Goal: Register for event/course

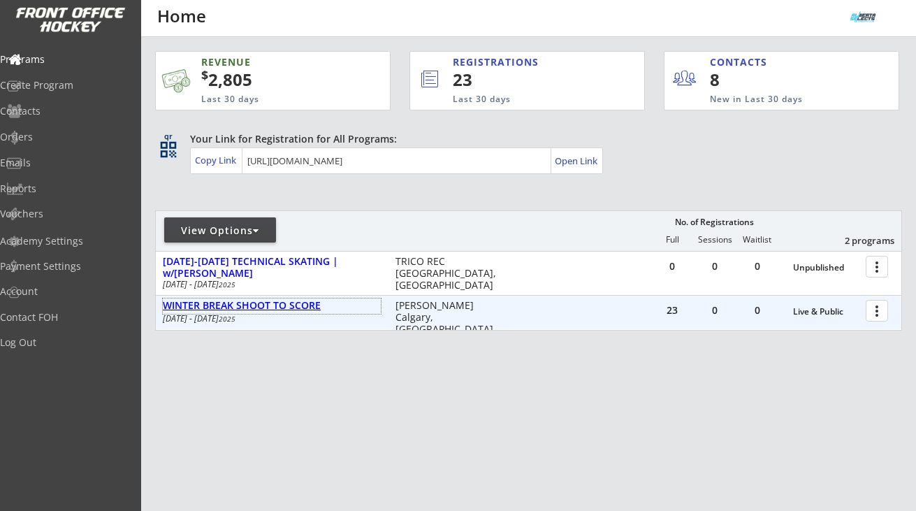
click at [290, 308] on div "WINTER BREAK SHOOT TO SCORE" at bounding box center [272, 306] width 218 height 12
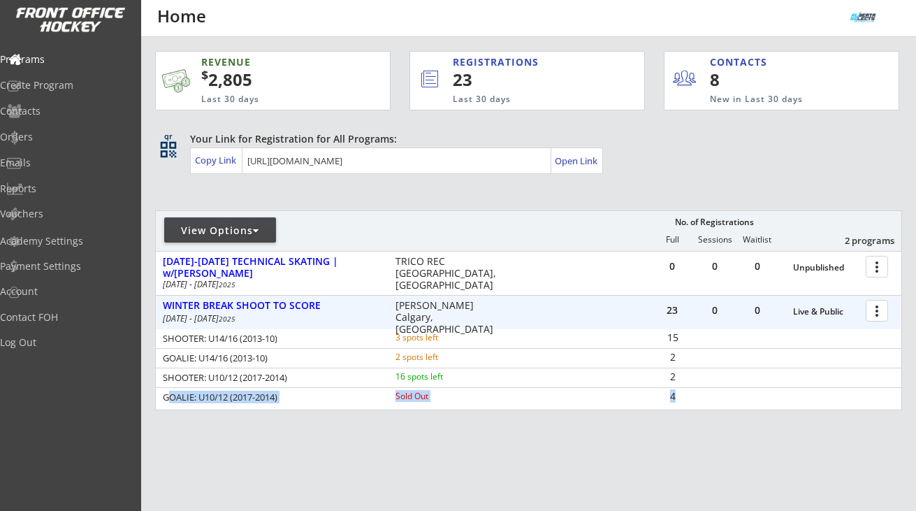
drag, startPoint x: 166, startPoint y: 396, endPoint x: 681, endPoint y: 403, distance: 514.6
click at [681, 403] on div "GOALIE: U10/12 (2017-2014) Sold Out 4" at bounding box center [529, 397] width 746 height 19
click at [300, 303] on div "WINTER BREAK SHOOT TO SCORE" at bounding box center [272, 306] width 218 height 12
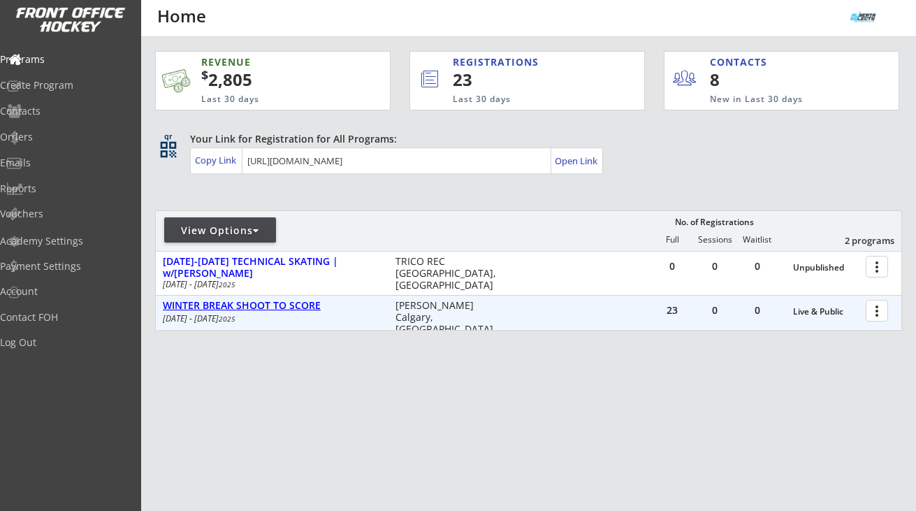
click at [294, 311] on div "WINTER BREAK SHOOT TO SCORE" at bounding box center [272, 306] width 218 height 12
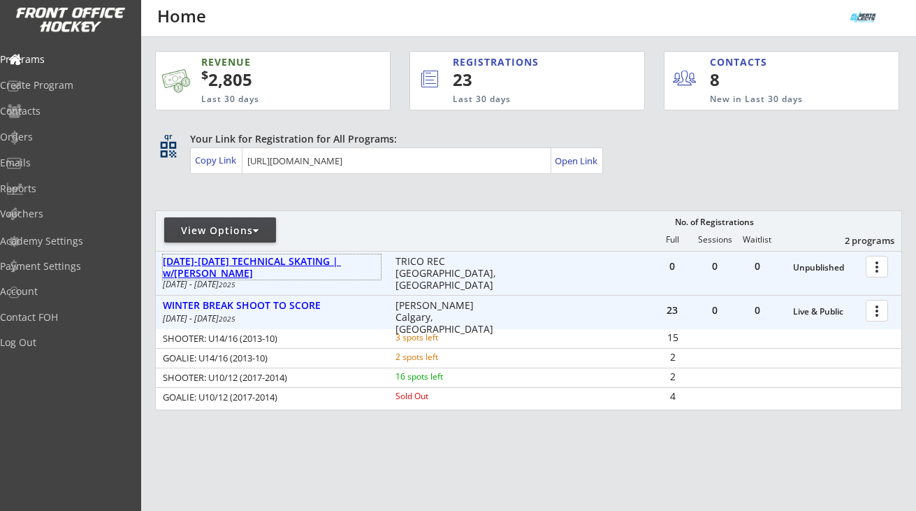
click at [296, 263] on div "[DATE]-[DATE] TECHNICAL SKATING | w/[PERSON_NAME]" at bounding box center [272, 268] width 218 height 24
click at [76, 57] on div "Programs" at bounding box center [66, 60] width 126 height 10
